Goal: Task Accomplishment & Management: Manage account settings

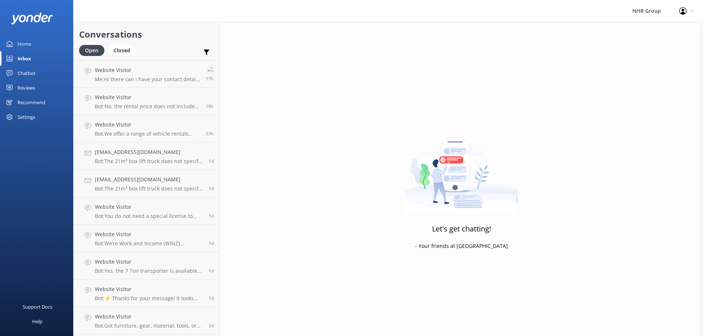
click at [23, 59] on div "Inbox" at bounding box center [25, 58] width 14 height 15
click at [112, 67] on h4 "Website Visitor" at bounding box center [147, 70] width 105 height 8
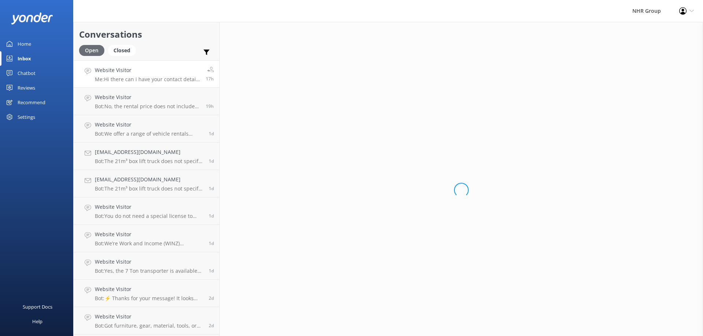
click at [90, 51] on div "Open" at bounding box center [91, 50] width 25 height 11
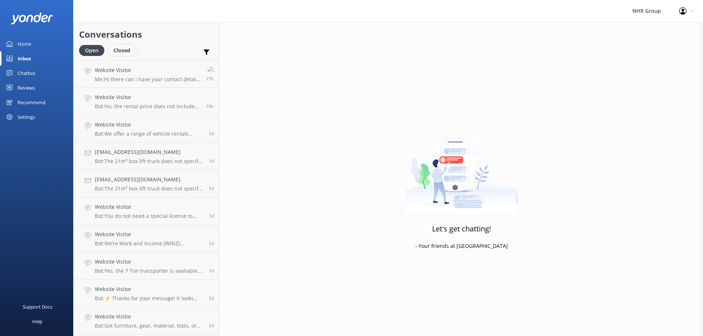
click at [130, 47] on div "Closed" at bounding box center [122, 50] width 28 height 11
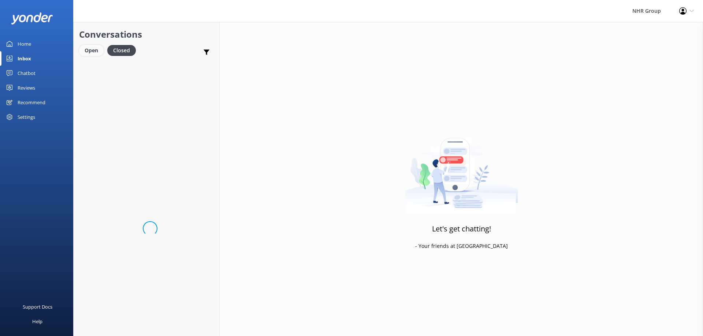
click at [88, 48] on div "Open" at bounding box center [91, 50] width 25 height 11
